Goal: Task Accomplishment & Management: Use online tool/utility

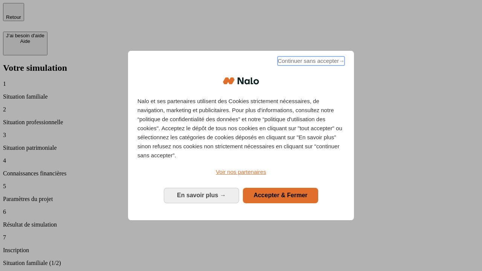
click at [310, 62] on span "Continuer sans accepter →" at bounding box center [311, 61] width 67 height 9
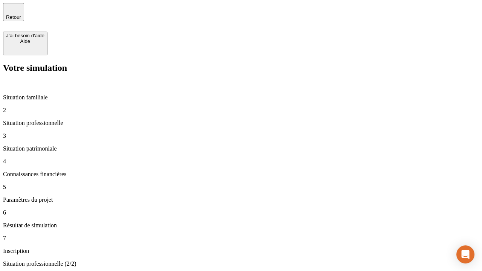
type input "30 000"
type input "1 000"
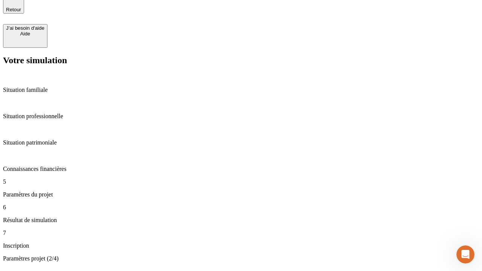
type input "40"
type input "64"
type input "200 000"
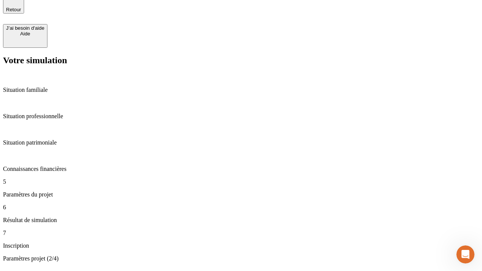
type input "640"
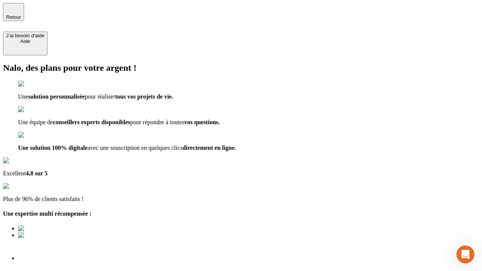
type input "[EMAIL_ADDRESS][DOMAIN_NAME]"
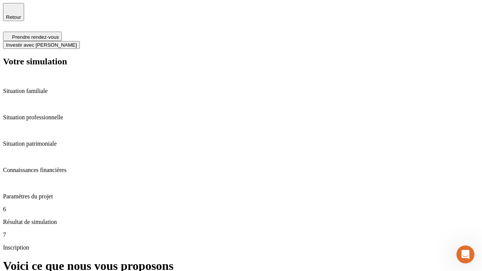
click at [77, 42] on span "Investir avec [PERSON_NAME]" at bounding box center [41, 45] width 71 height 6
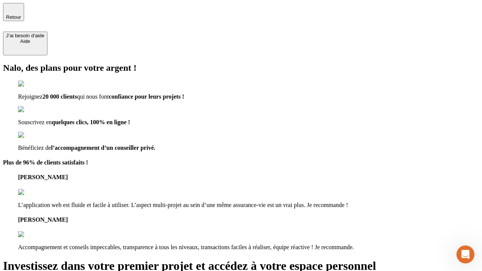
type input "abc"
